Goal: Information Seeking & Learning: Learn about a topic

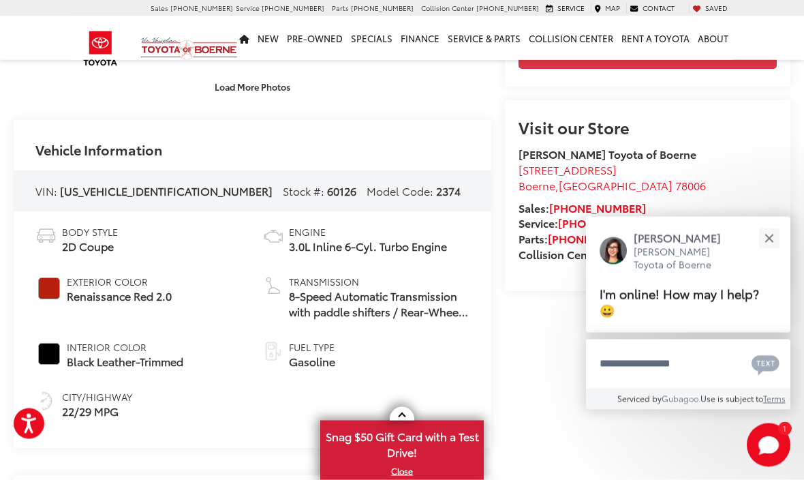
scroll to position [350, 0]
click at [777, 253] on button "Close" at bounding box center [768, 237] width 29 height 29
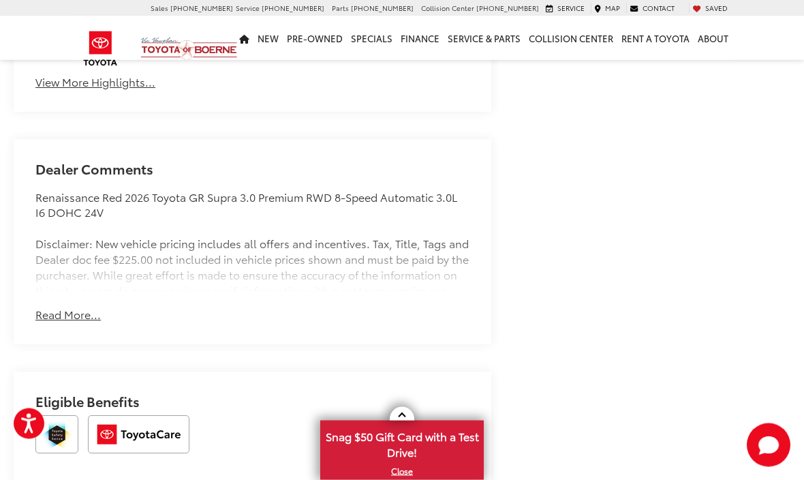
click at [82, 323] on button "Read More..." at bounding box center [67, 315] width 65 height 16
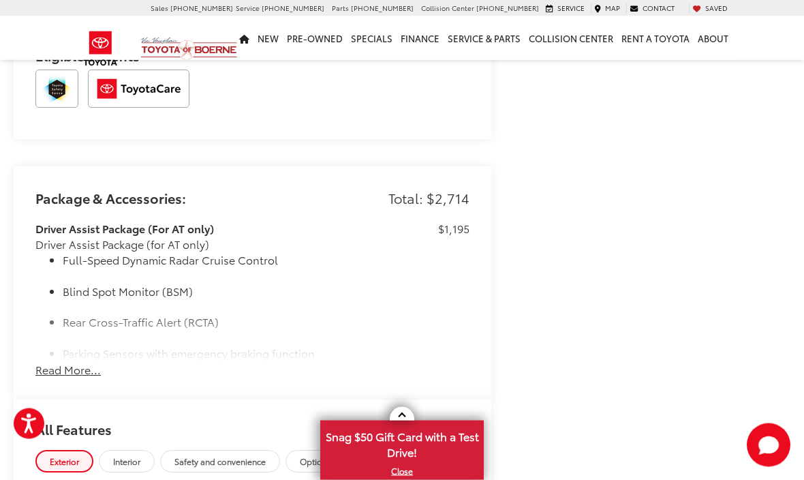
scroll to position [1436, 0]
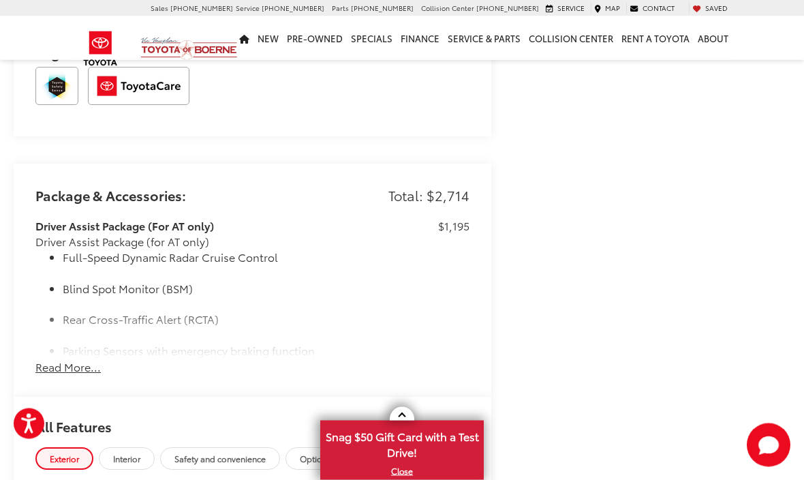
click at [93, 363] on button "Read More..." at bounding box center [67, 368] width 65 height 16
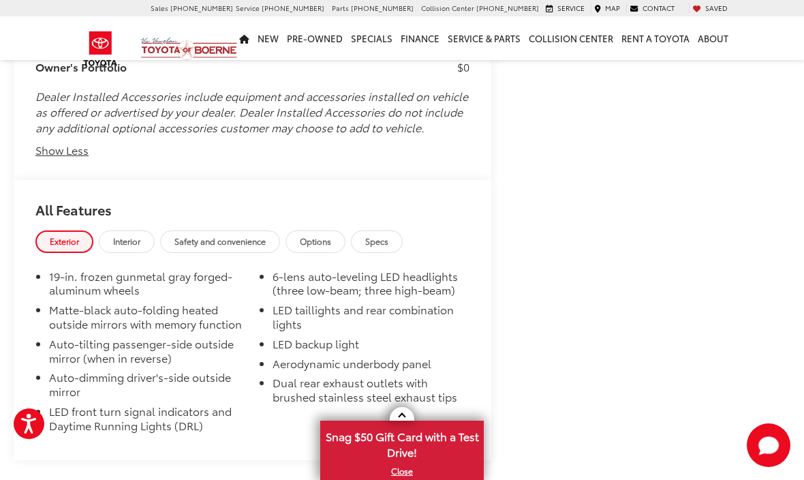
scroll to position [2322, 0]
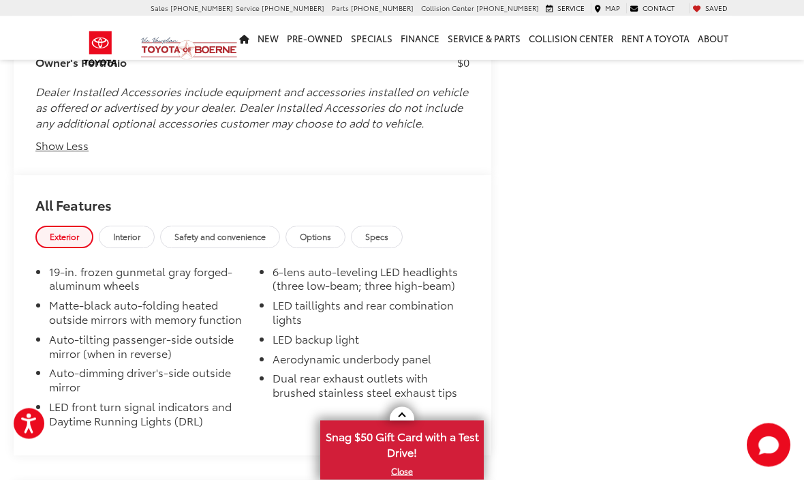
click at [388, 231] on span "Specs" at bounding box center [376, 237] width 23 height 12
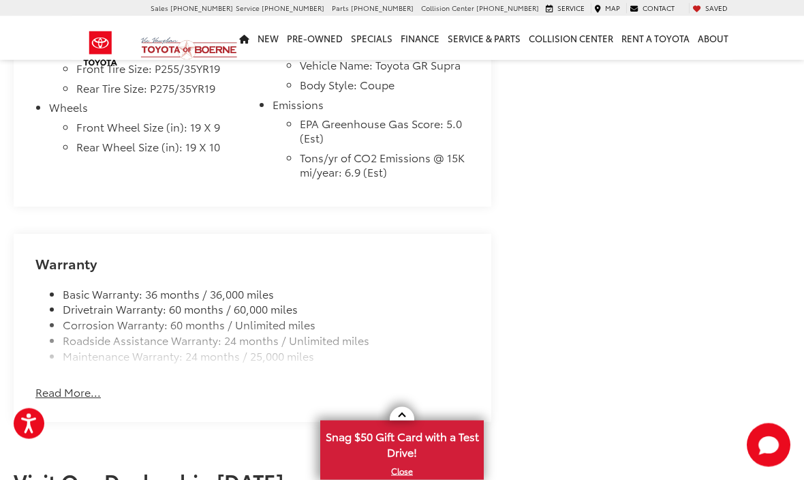
scroll to position [3053, 0]
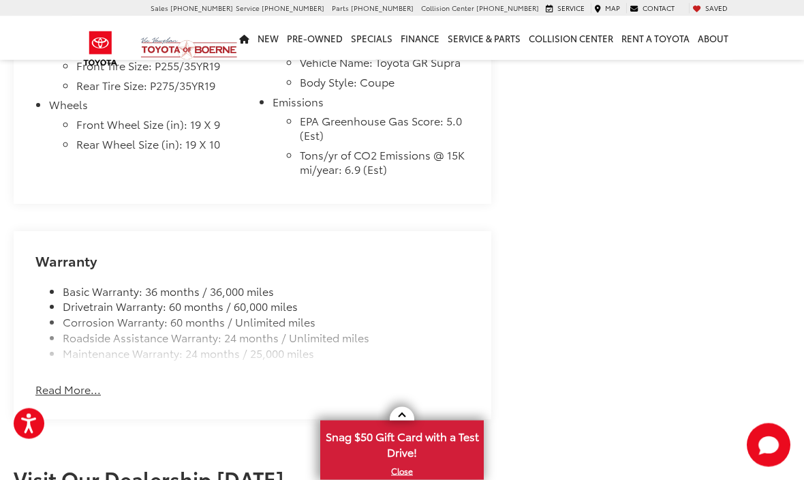
click at [96, 382] on button "Read More..." at bounding box center [67, 390] width 65 height 16
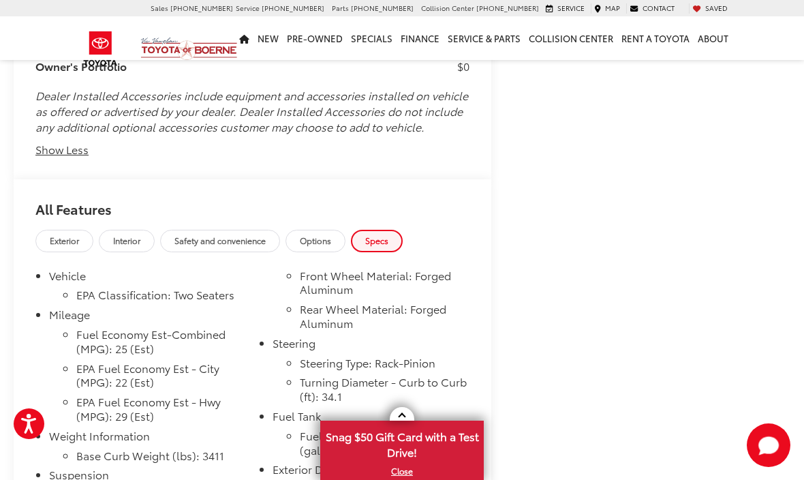
scroll to position [2318, 0]
click at [324, 235] on span "Options" at bounding box center [315, 241] width 31 height 12
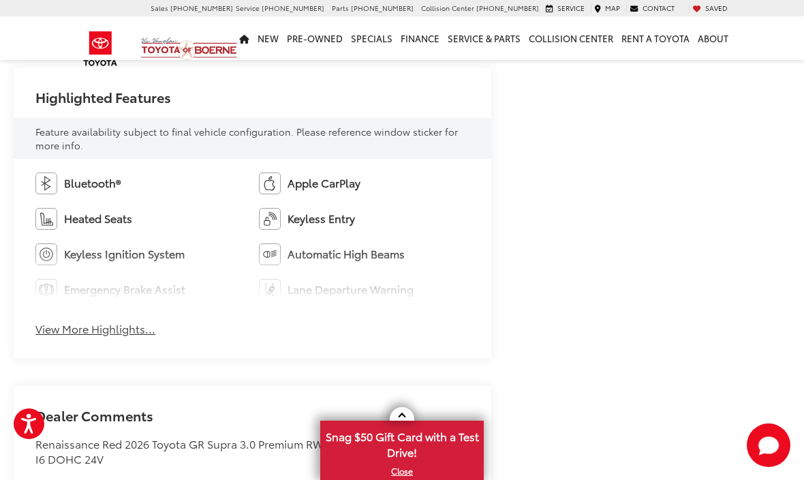
scroll to position [750, 0]
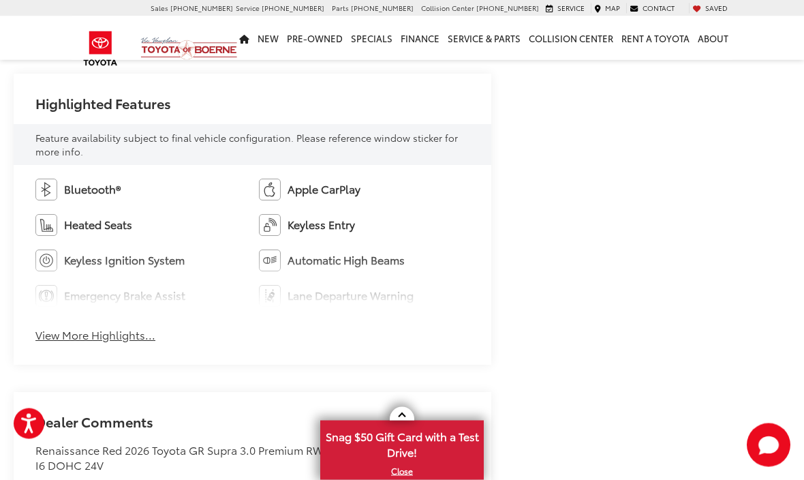
click at [144, 343] on button "View More Highlights..." at bounding box center [95, 336] width 120 height 16
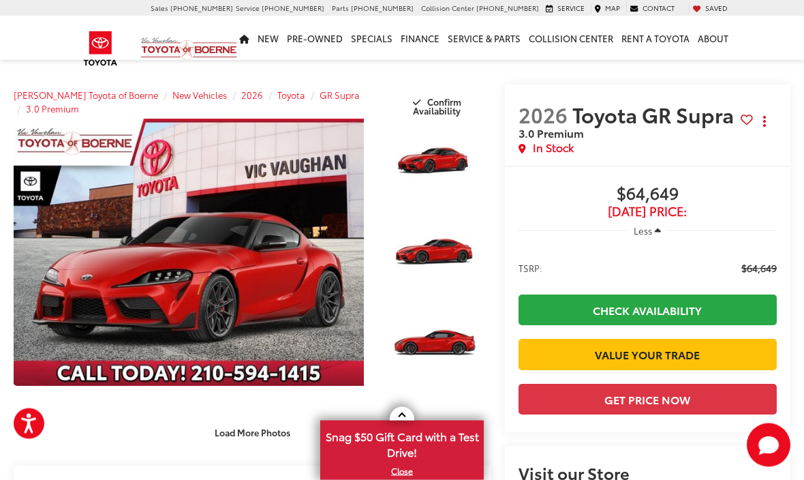
scroll to position [0, 0]
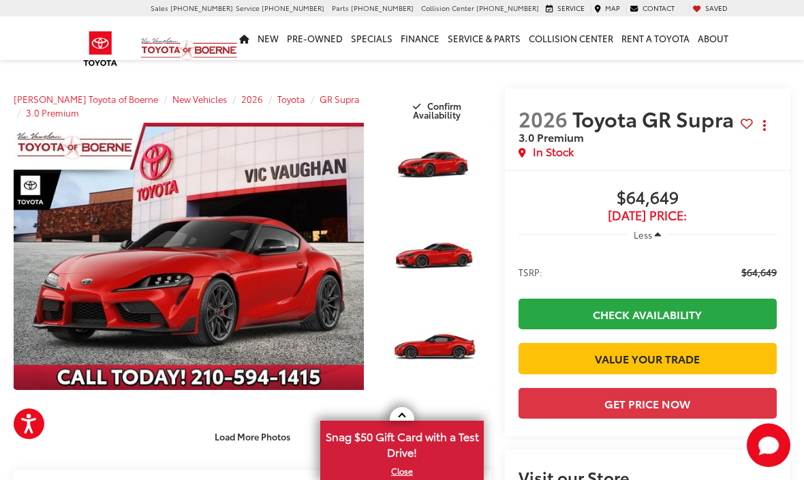
click at [318, 283] on link "Expand Photo 0" at bounding box center [189, 256] width 350 height 267
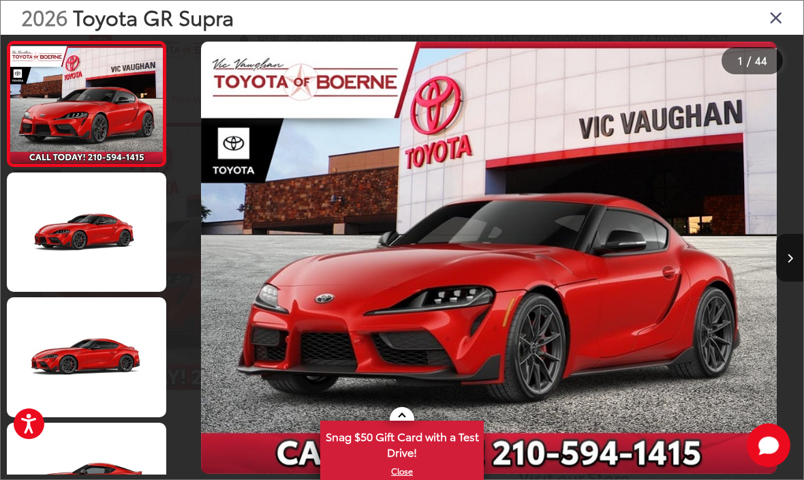
click at [790, 263] on icon "Next image" at bounding box center [790, 258] width 6 height 10
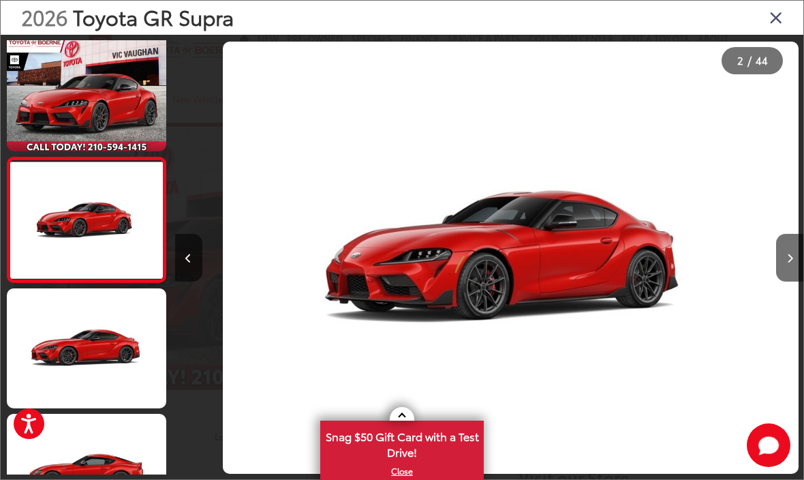
scroll to position [0, 628]
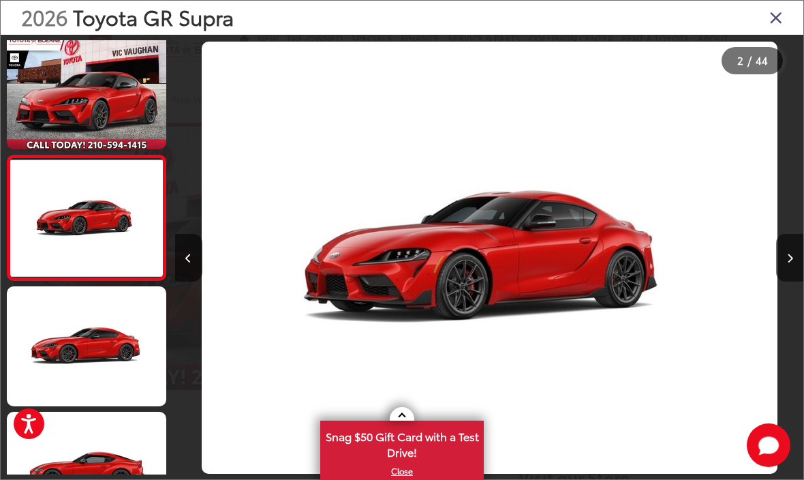
click at [788, 263] on icon "Next image" at bounding box center [790, 258] width 6 height 10
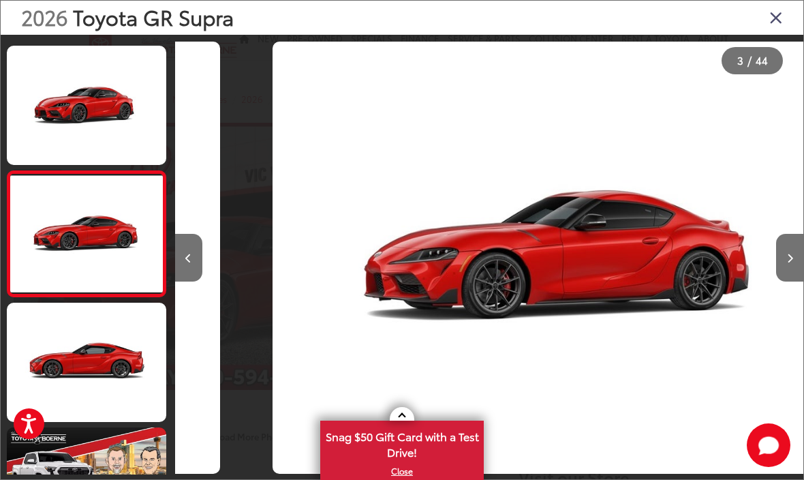
scroll to position [136, 0]
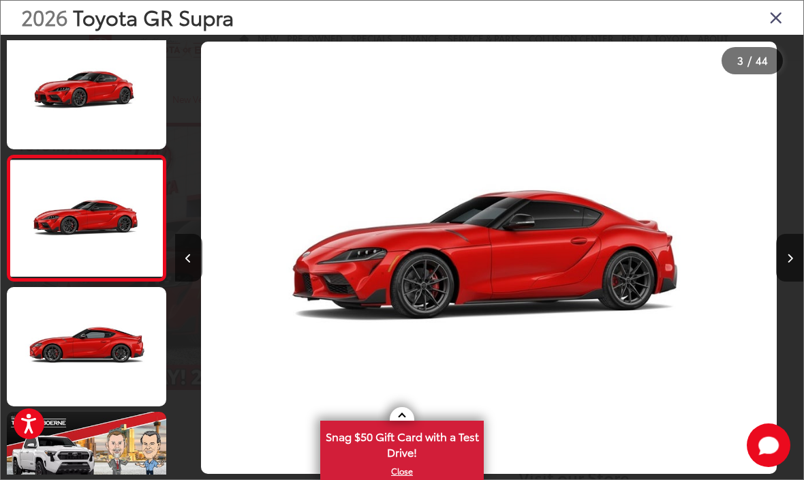
click at [788, 263] on icon "Next image" at bounding box center [790, 258] width 6 height 10
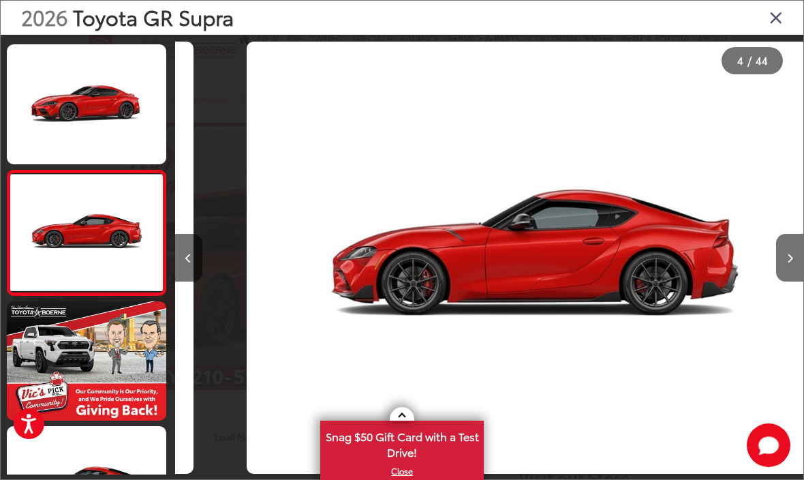
scroll to position [0, 1885]
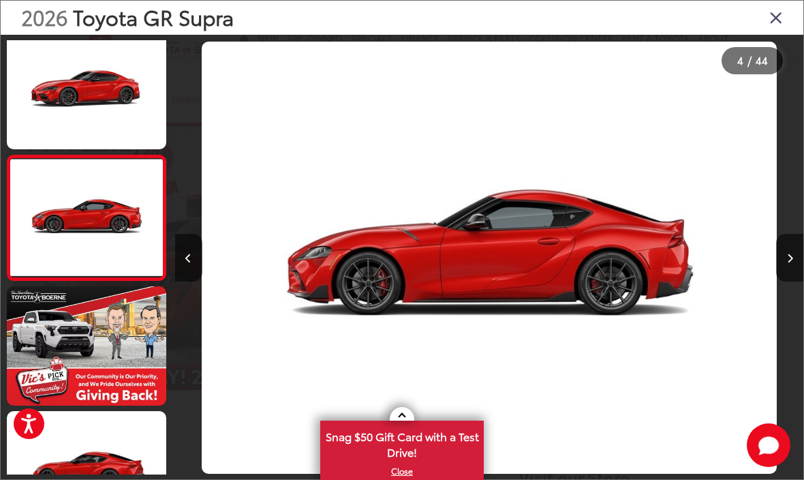
click at [792, 263] on icon "Next image" at bounding box center [790, 258] width 6 height 10
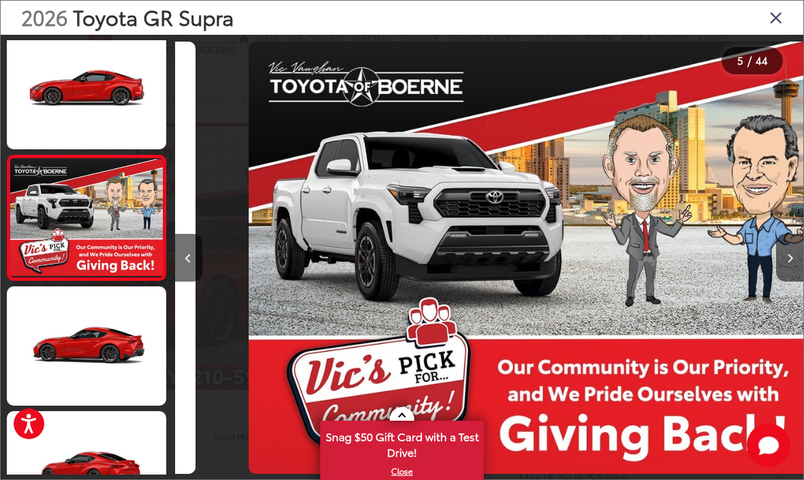
scroll to position [0, 2514]
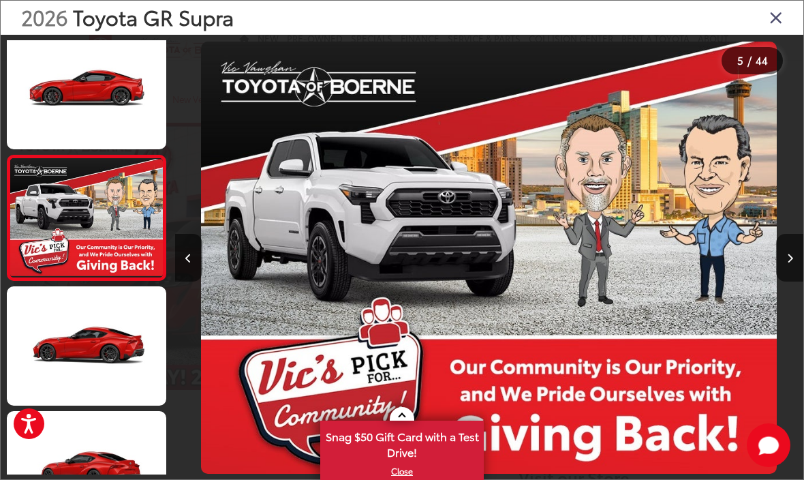
click at [792, 263] on icon "Next image" at bounding box center [790, 258] width 6 height 10
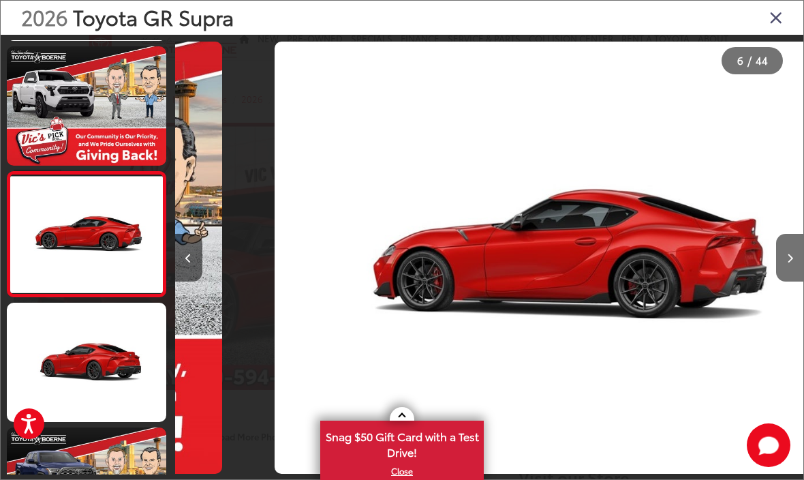
scroll to position [0, 3143]
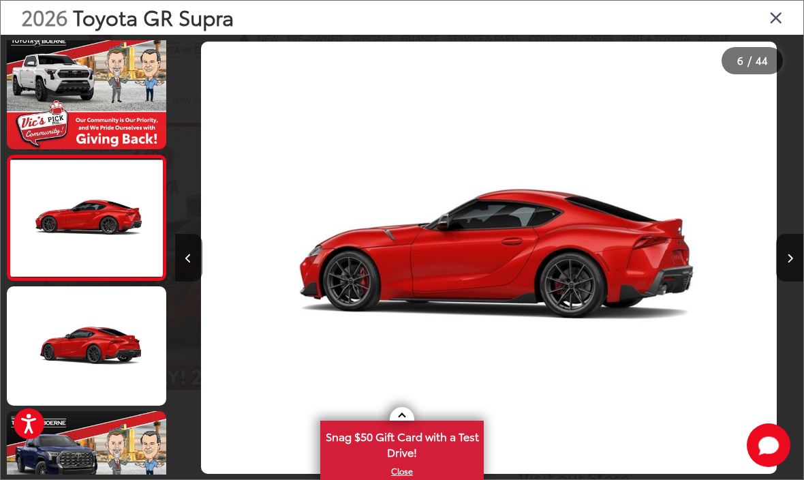
click at [794, 276] on button "Next image" at bounding box center [789, 258] width 27 height 48
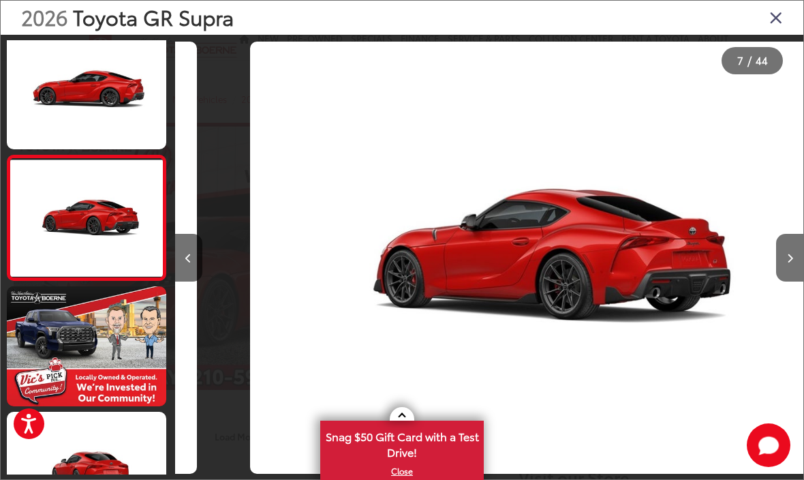
scroll to position [0, 3771]
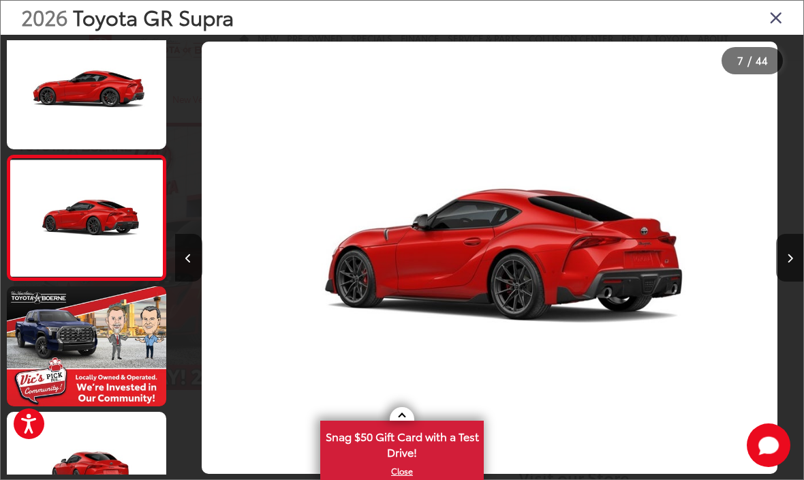
click at [791, 263] on icon "Next image" at bounding box center [790, 258] width 6 height 10
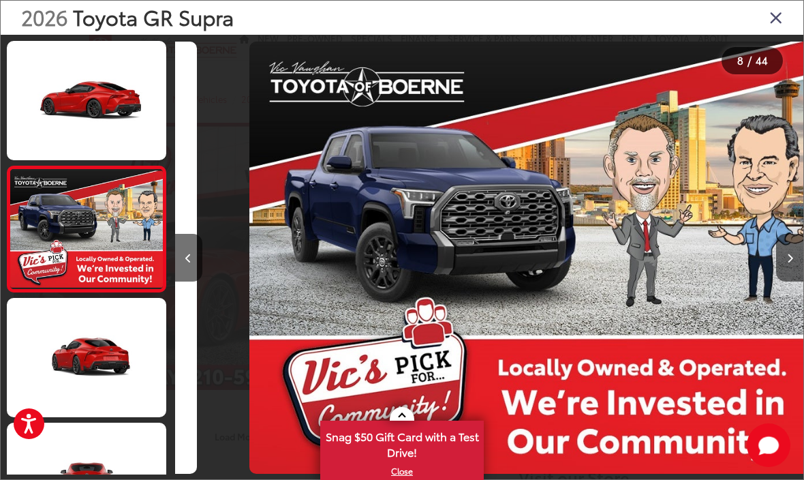
scroll to position [0, 0]
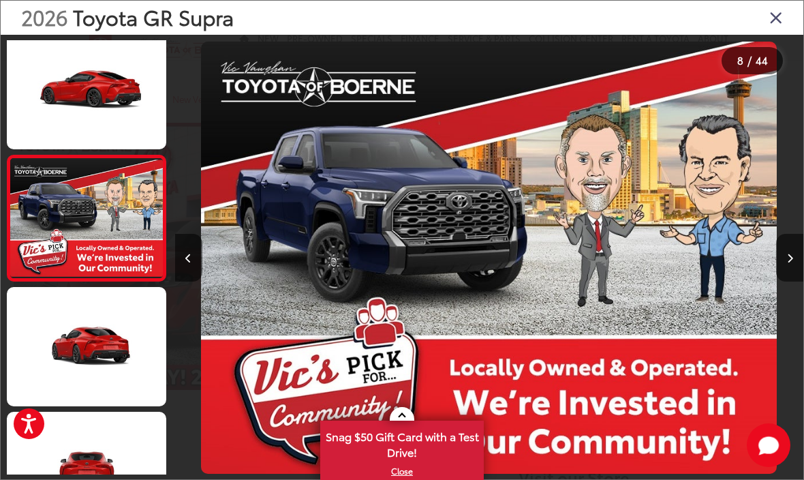
click at [791, 263] on icon "Next image" at bounding box center [790, 258] width 6 height 10
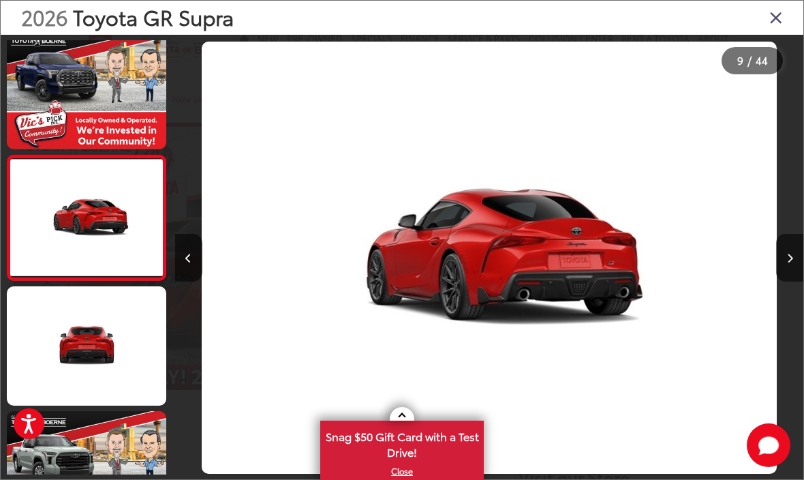
click at [775, 22] on icon "Close gallery" at bounding box center [776, 17] width 14 height 18
